Goal: Task Accomplishment & Management: Manage account settings

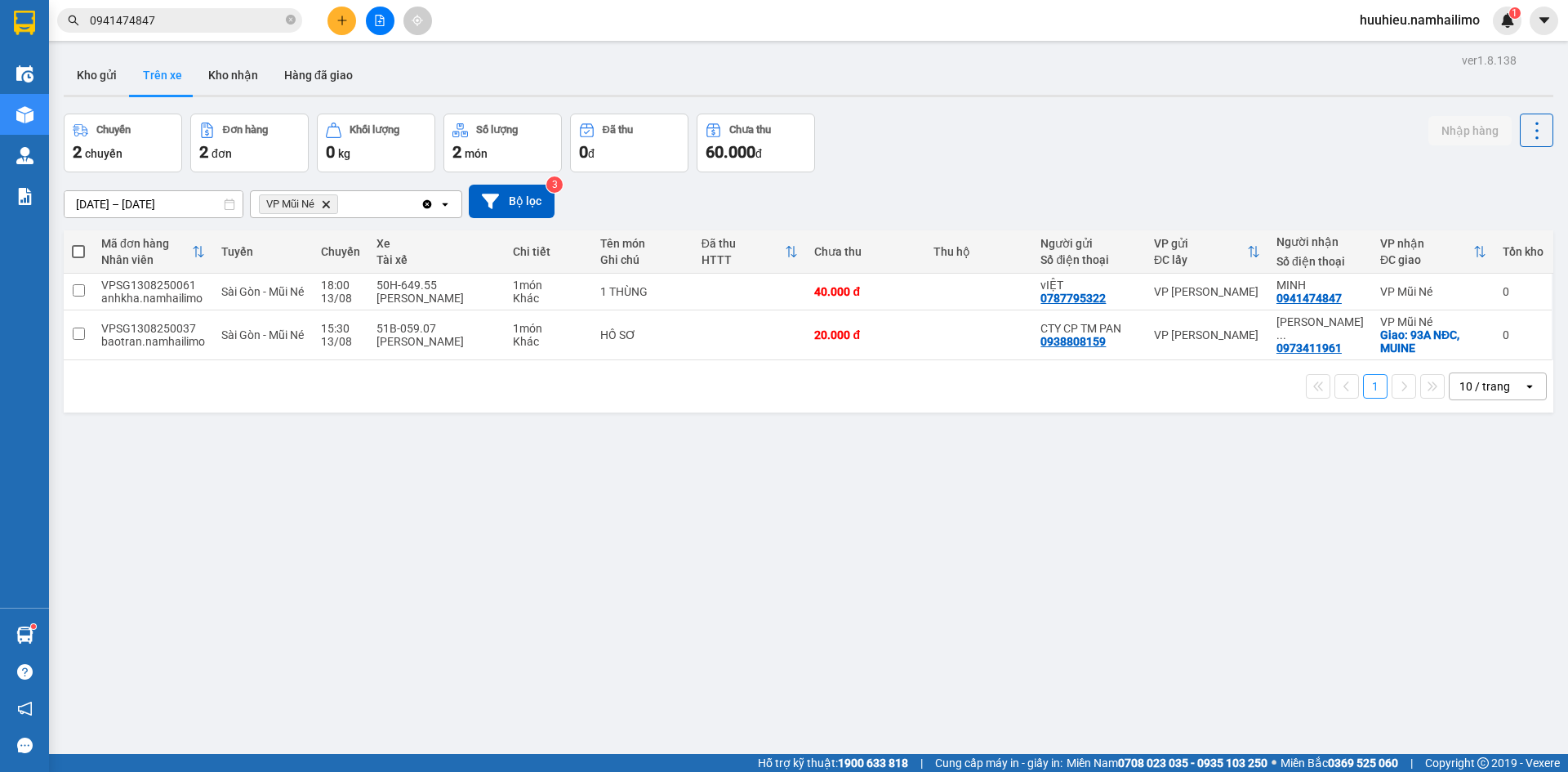
click at [1425, 16] on span "huuhieu.namhailimo" at bounding box center [1420, 20] width 147 height 20
click at [1390, 55] on span "Đăng xuất" at bounding box center [1427, 50] width 112 height 18
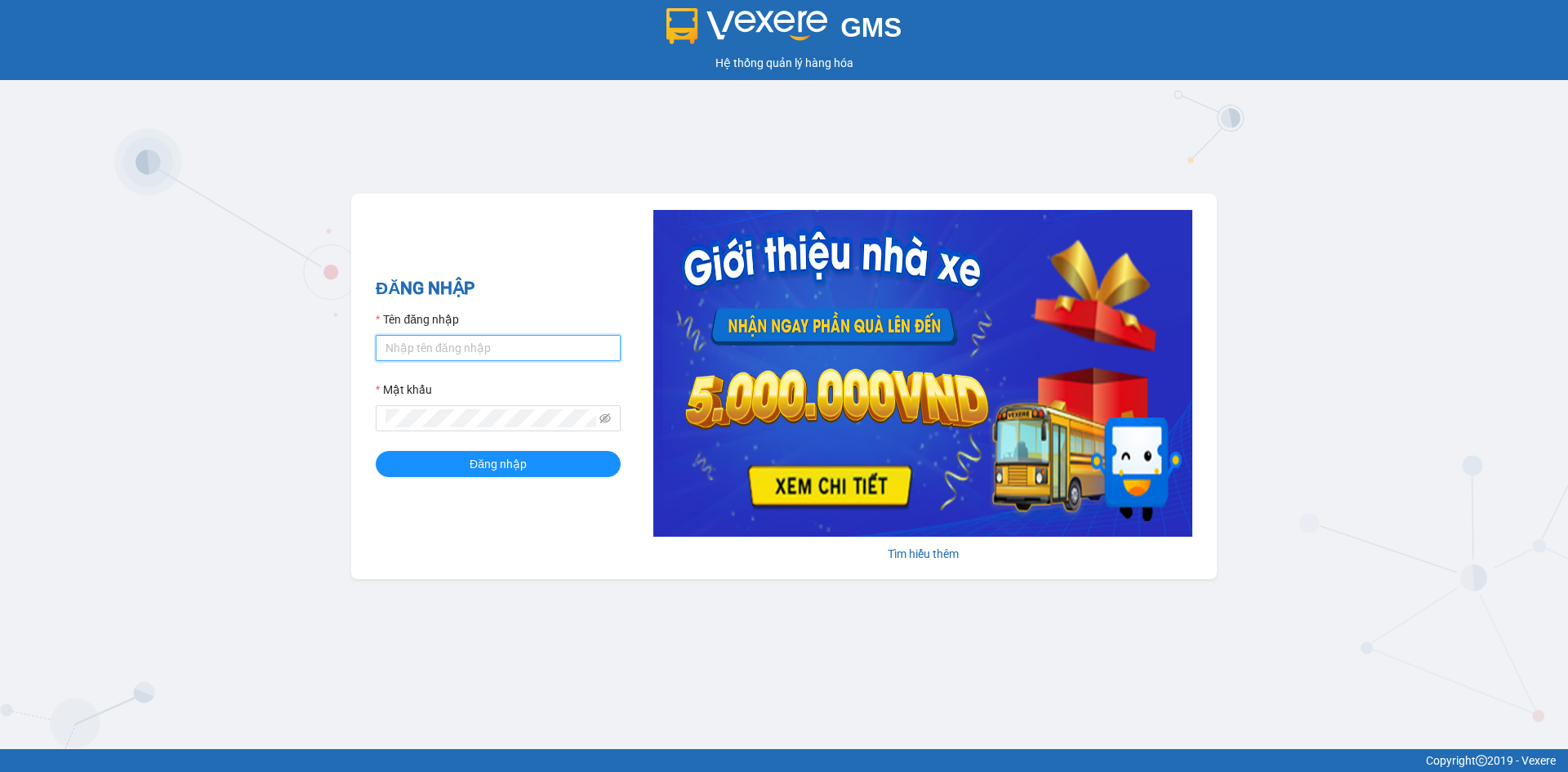
click at [505, 341] on input "Tên đăng nhập" at bounding box center [498, 347] width 245 height 26
type input "tan.namhailimo"
click at [445, 397] on div "Mật khẩu" at bounding box center [498, 392] width 245 height 25
click at [376, 451] on button "Đăng nhập" at bounding box center [498, 464] width 245 height 26
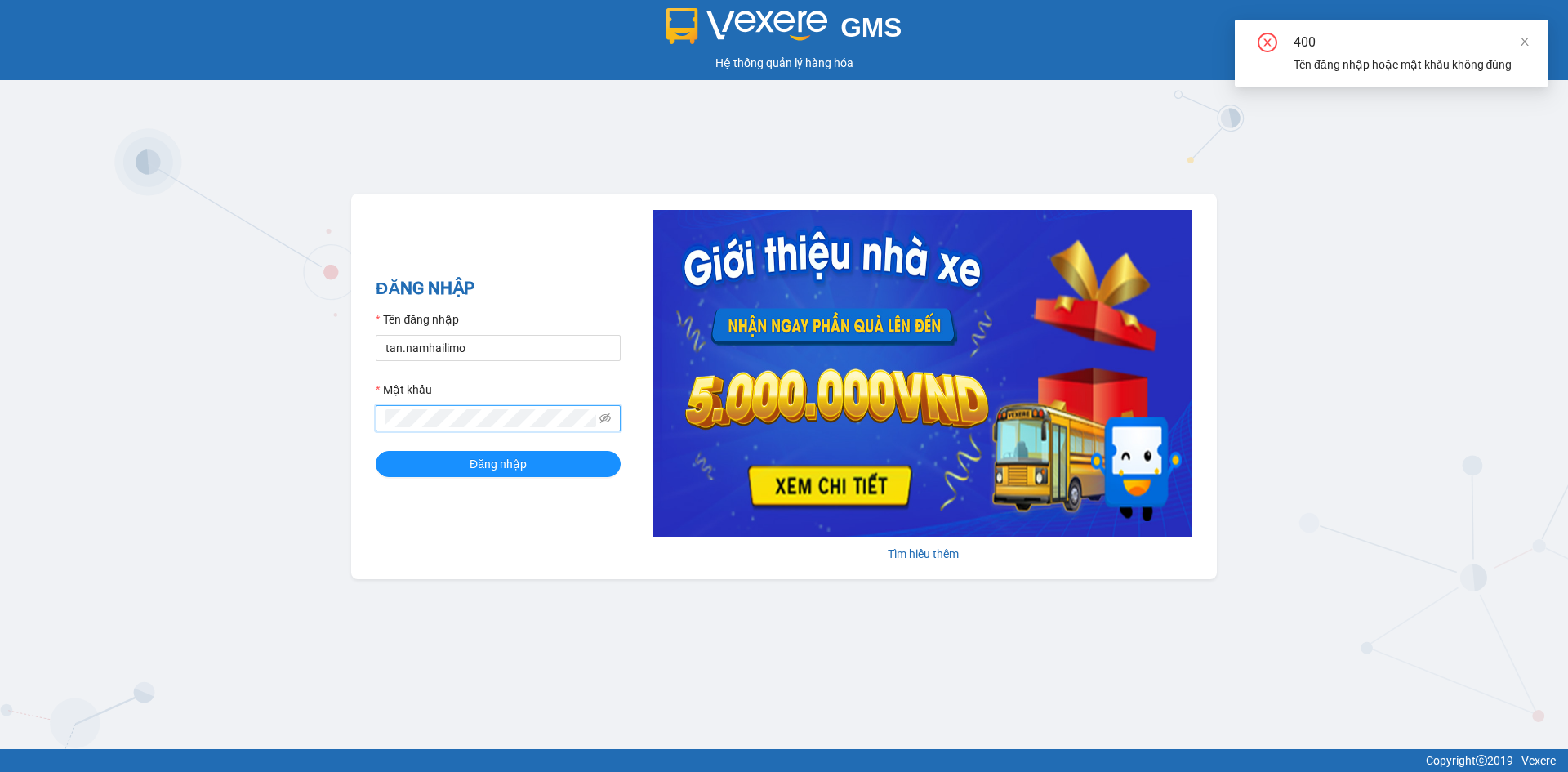
click at [605, 406] on span at bounding box center [498, 418] width 245 height 26
click at [605, 413] on icon "eye-invisible" at bounding box center [606, 419] width 12 height 12
click at [513, 430] on span at bounding box center [498, 418] width 245 height 26
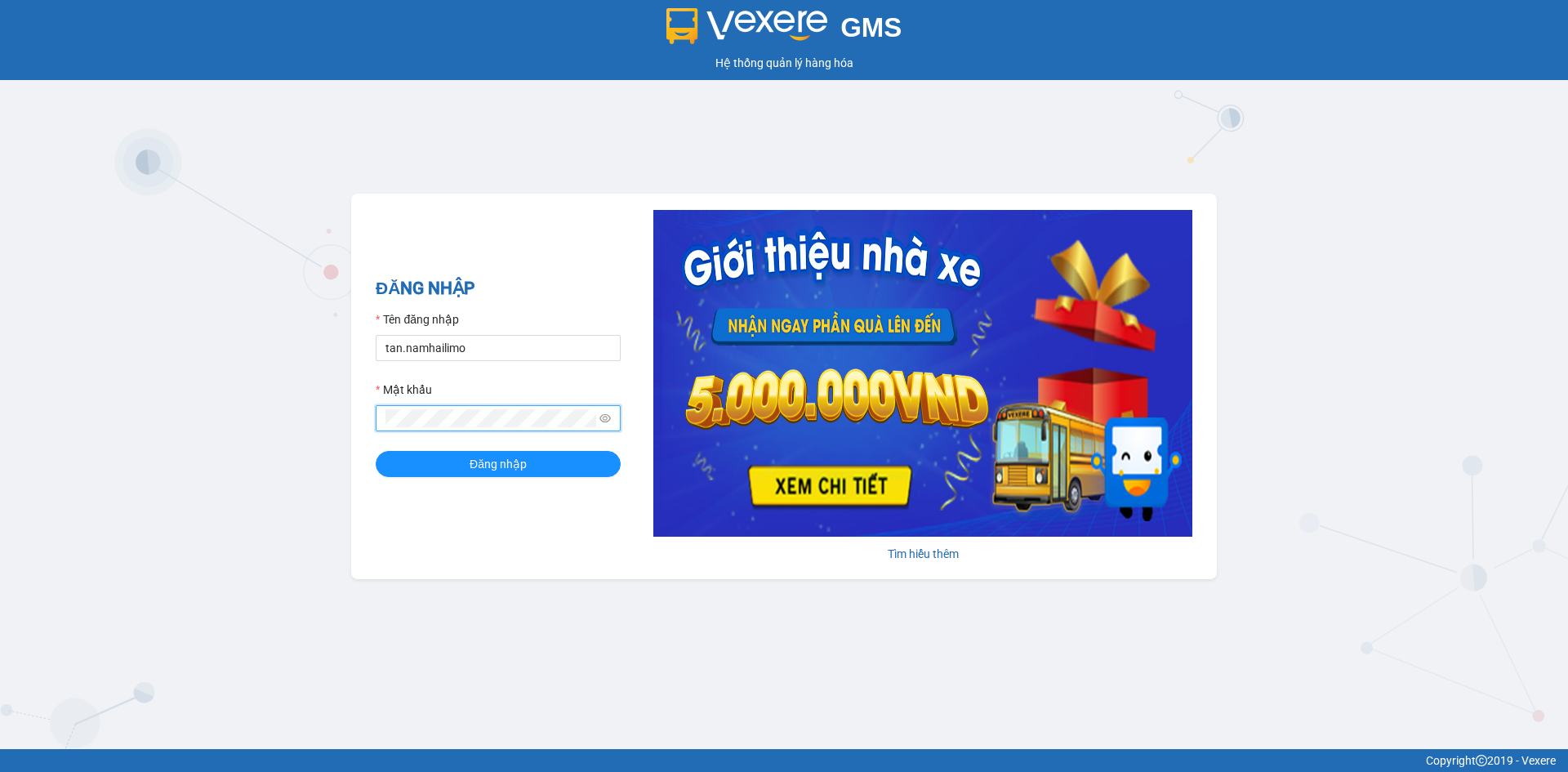
click at [376, 451] on button "Đăng nhập" at bounding box center [498, 464] width 245 height 26
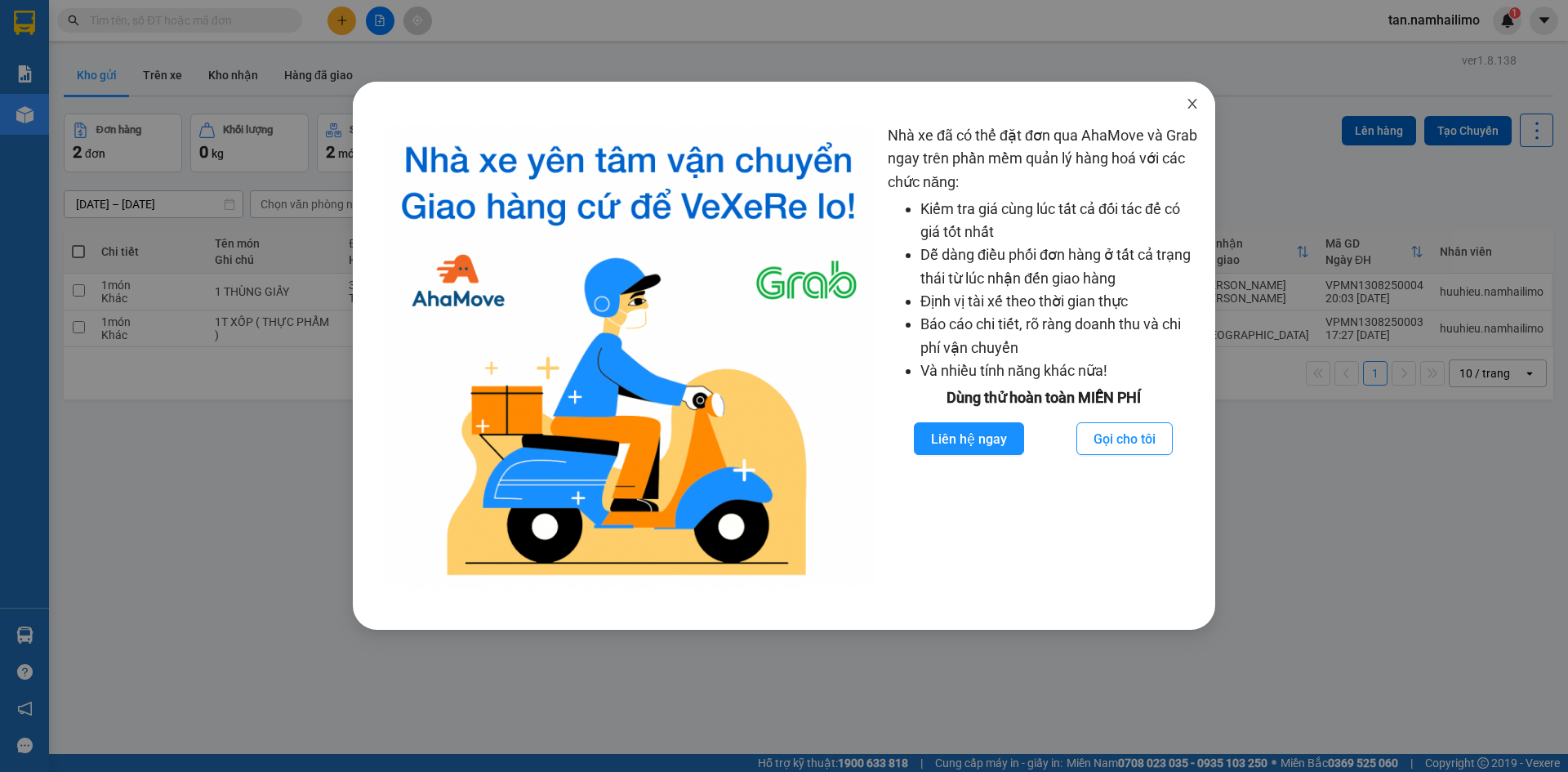
click at [1188, 113] on span "Close" at bounding box center [1193, 104] width 46 height 46
